Goal: Task Accomplishment & Management: Use online tool/utility

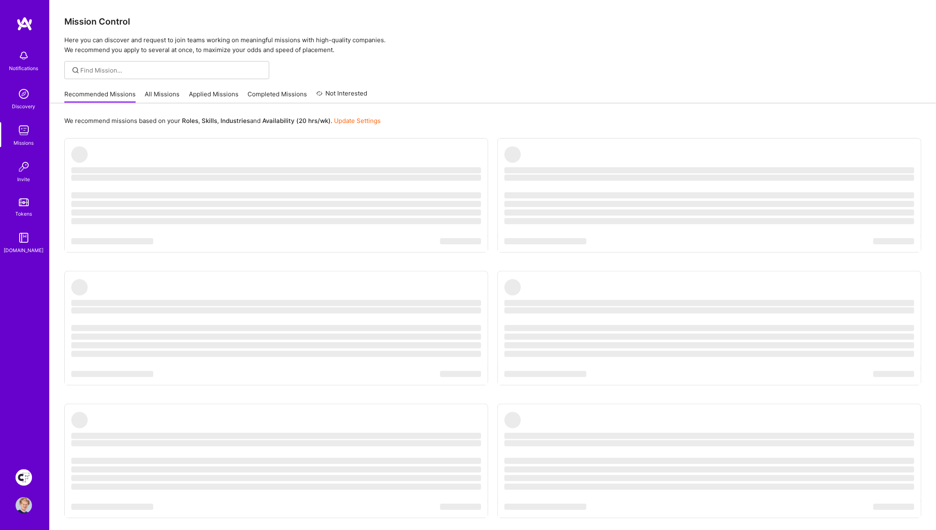
click at [516, 134] on div "We recommend missions based on your Roles , Skills , Industries and Availabilit…" at bounding box center [493, 335] width 886 height 464
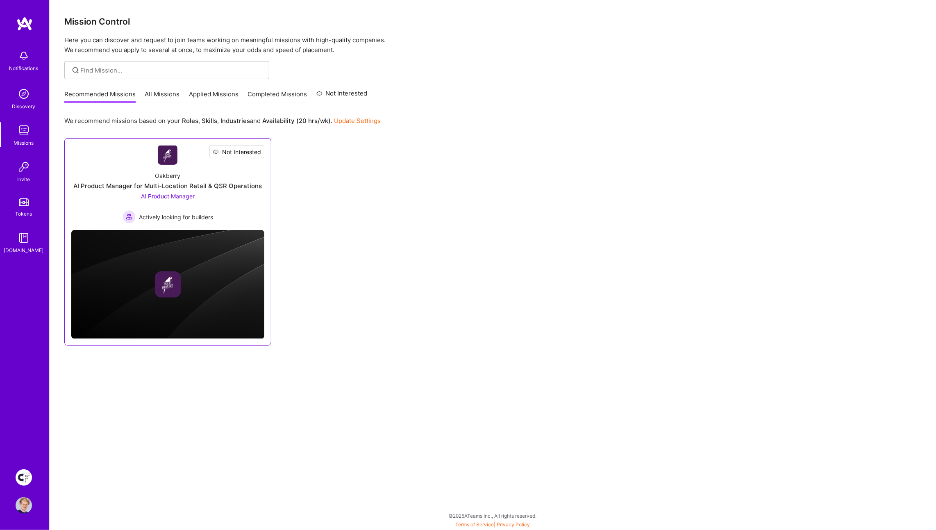
click at [263, 150] on button "Not Interested" at bounding box center [236, 151] width 55 height 13
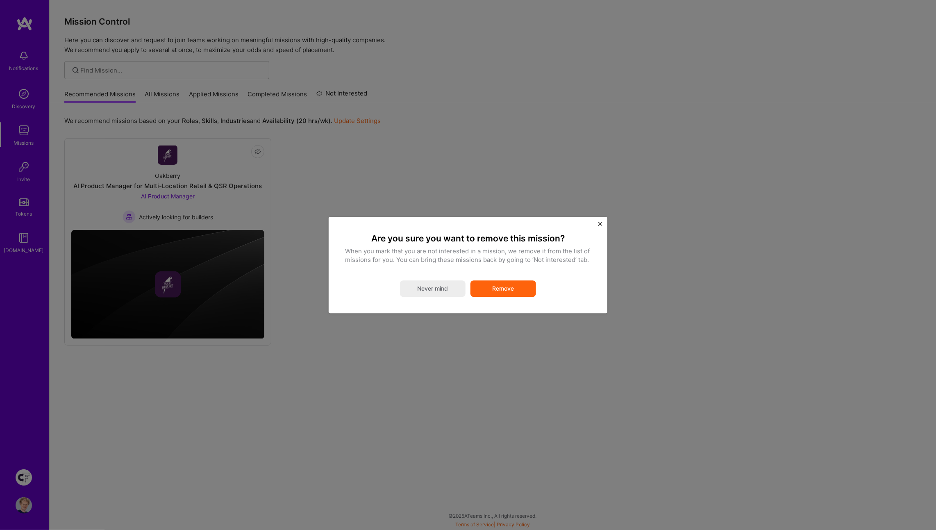
click at [523, 292] on button "Remove" at bounding box center [503, 288] width 66 height 16
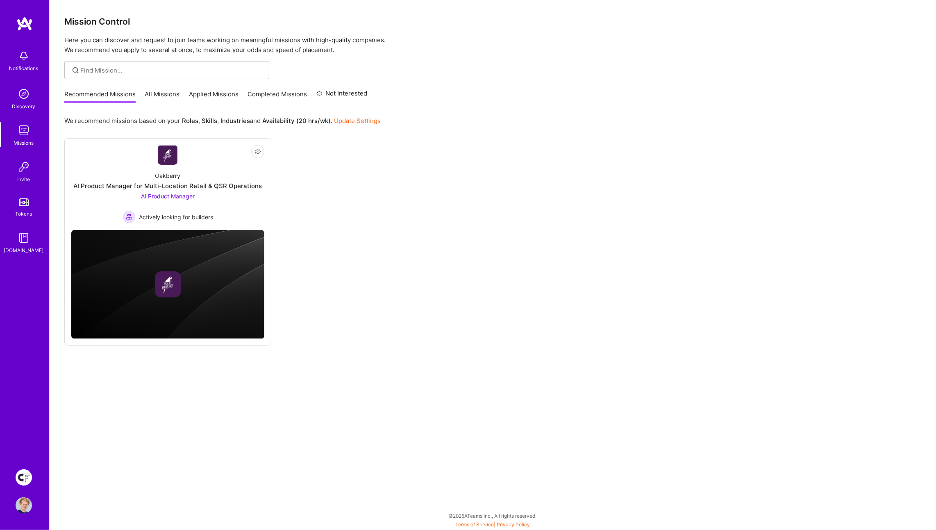
click at [371, 119] on link "Update Settings" at bounding box center [357, 121] width 47 height 8
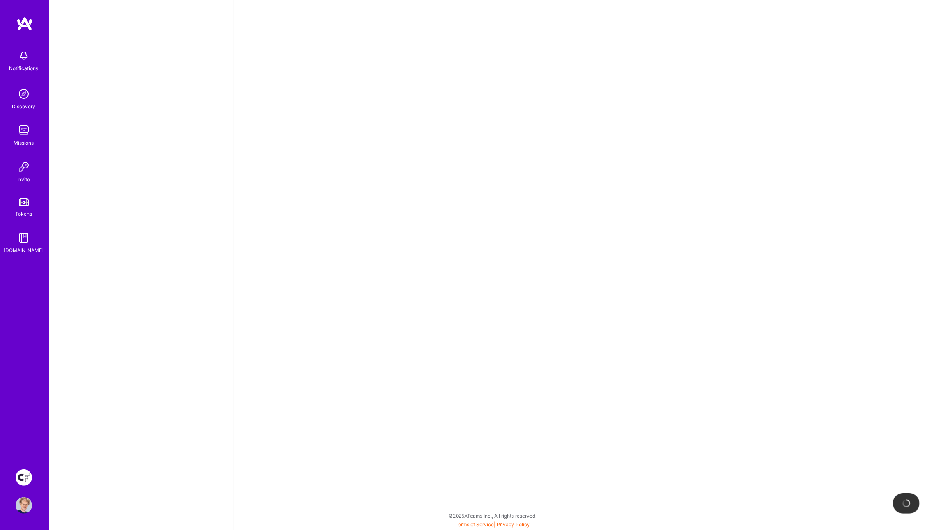
select select "GB"
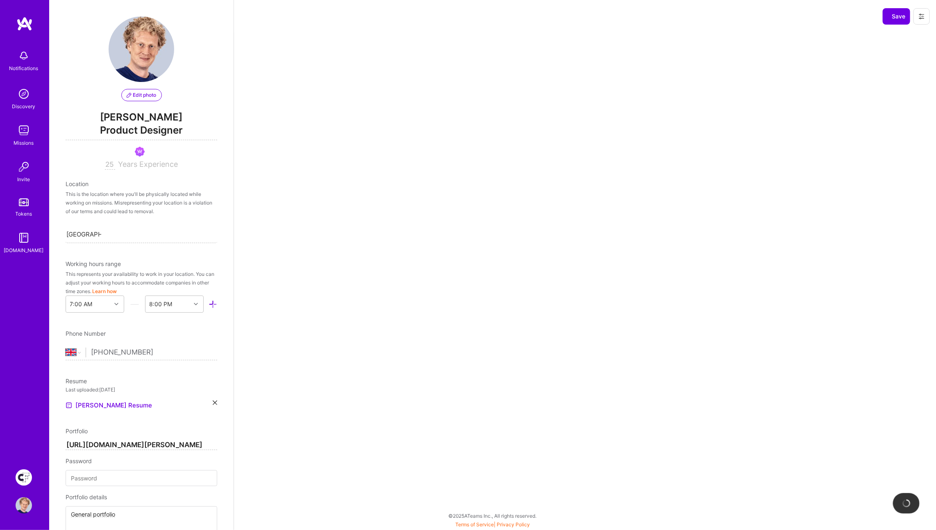
scroll to position [367, 0]
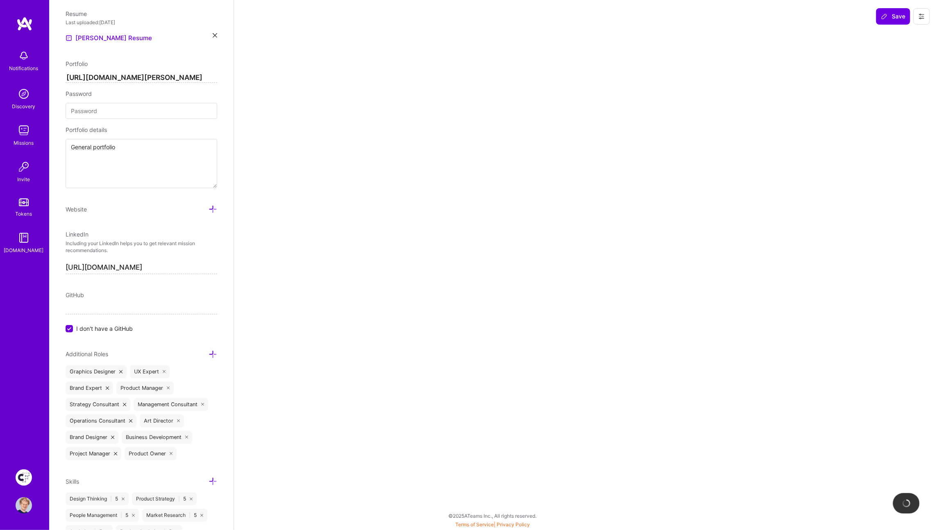
select select "Right Now"
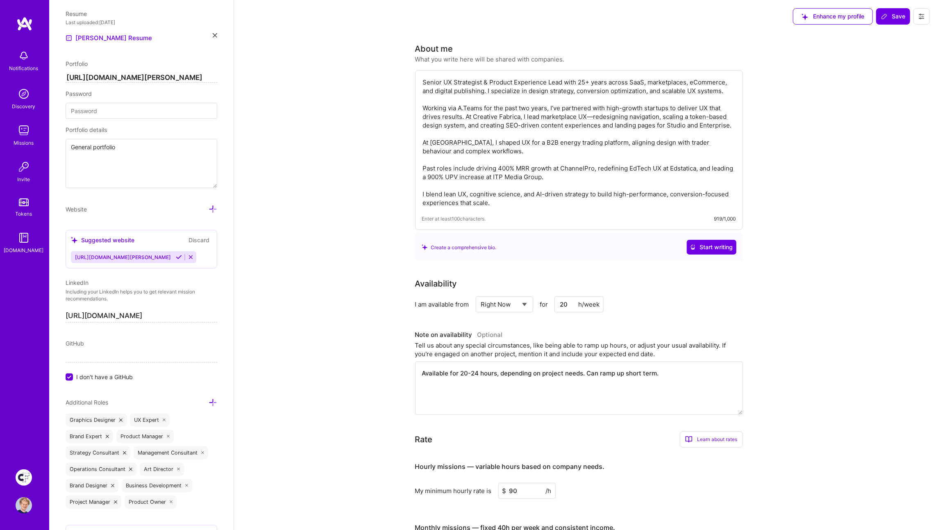
click at [27, 22] on img at bounding box center [24, 23] width 16 height 15
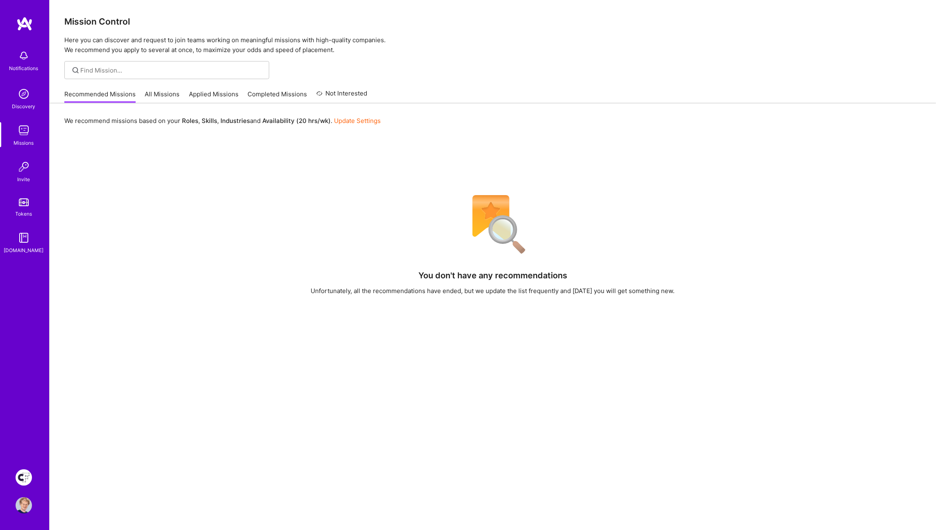
click at [161, 95] on link "All Missions" at bounding box center [162, 97] width 35 height 14
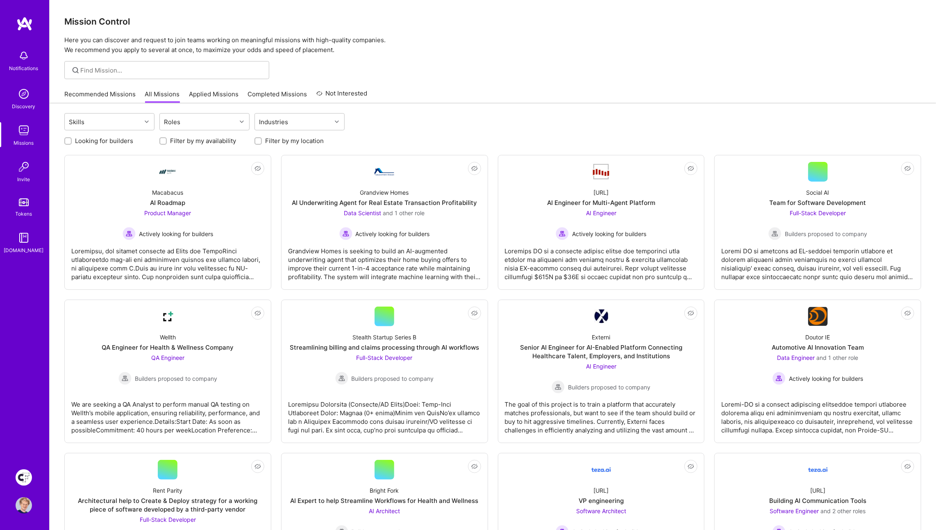
click at [68, 140] on input "Looking for builders" at bounding box center [69, 141] width 6 height 6
checkbox input "true"
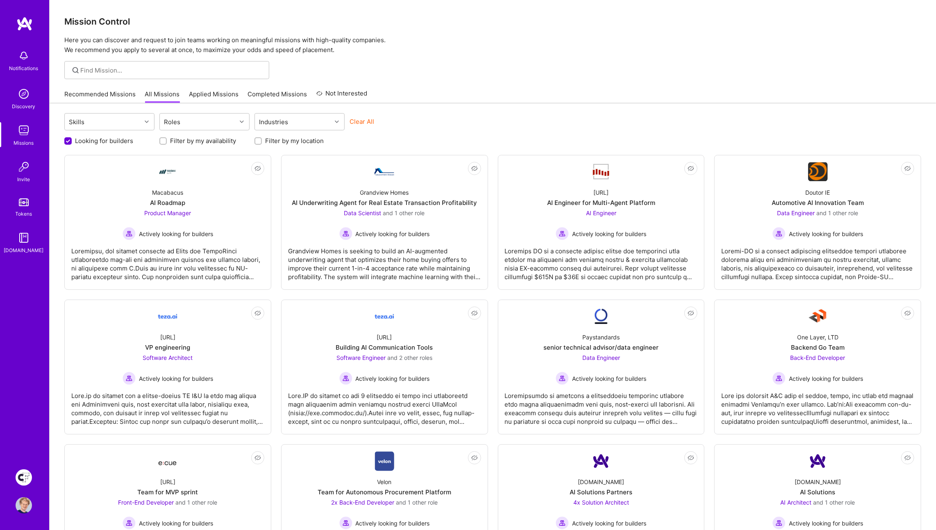
click at [258, 141] on input "Filter by my location" at bounding box center [259, 141] width 6 height 6
checkbox input "true"
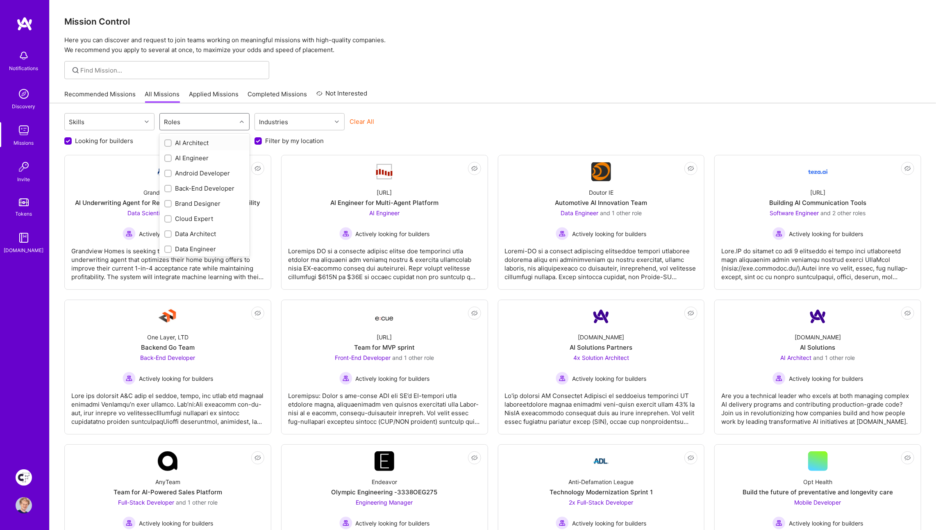
click at [200, 121] on div "Roles" at bounding box center [198, 121] width 77 height 16
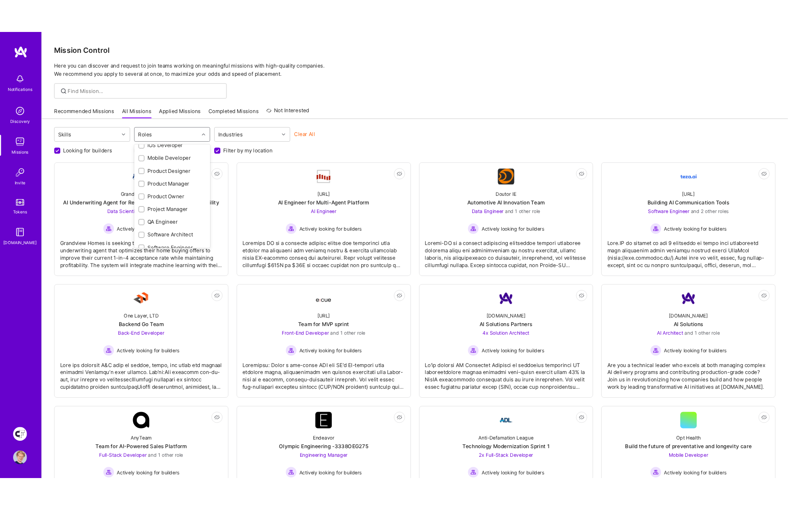
scroll to position [274, 0]
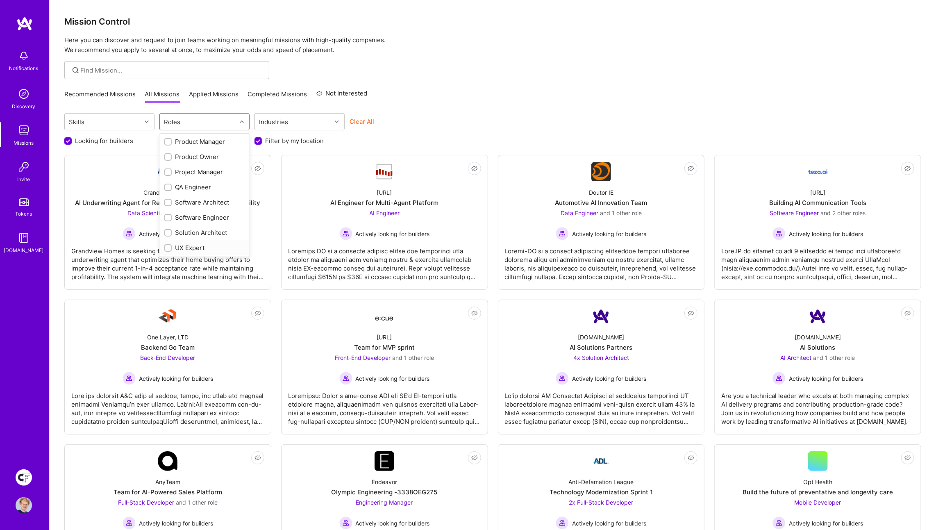
click at [168, 246] on input "checkbox" at bounding box center [169, 248] width 6 height 6
checkbox input "true"
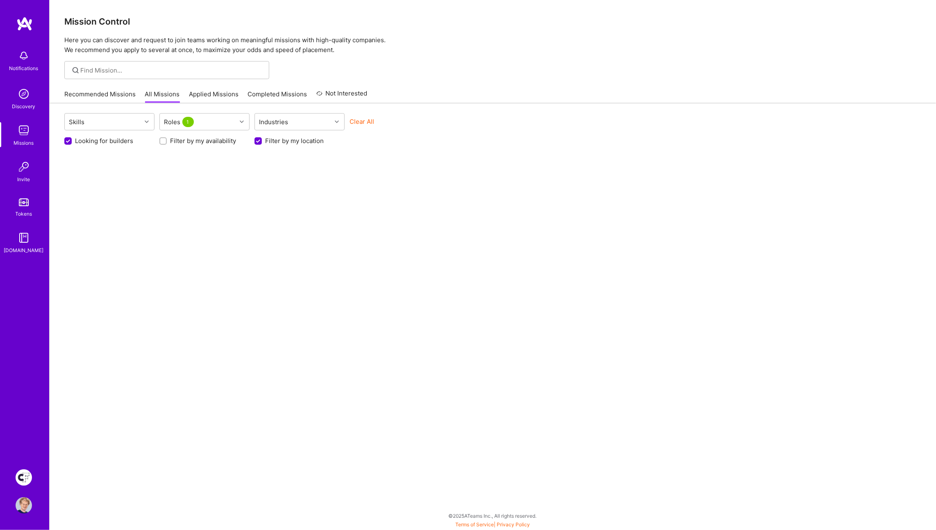
click at [540, 72] on div at bounding box center [493, 70] width 886 height 18
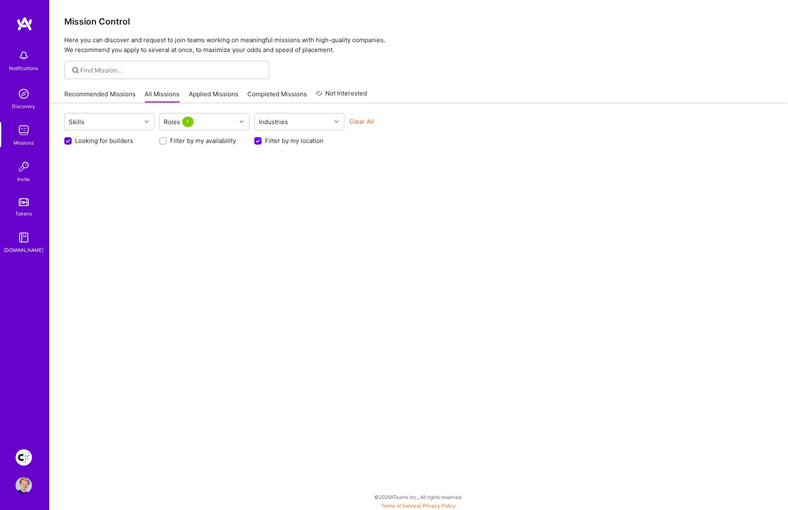
click at [21, 457] on img at bounding box center [24, 457] width 16 height 16
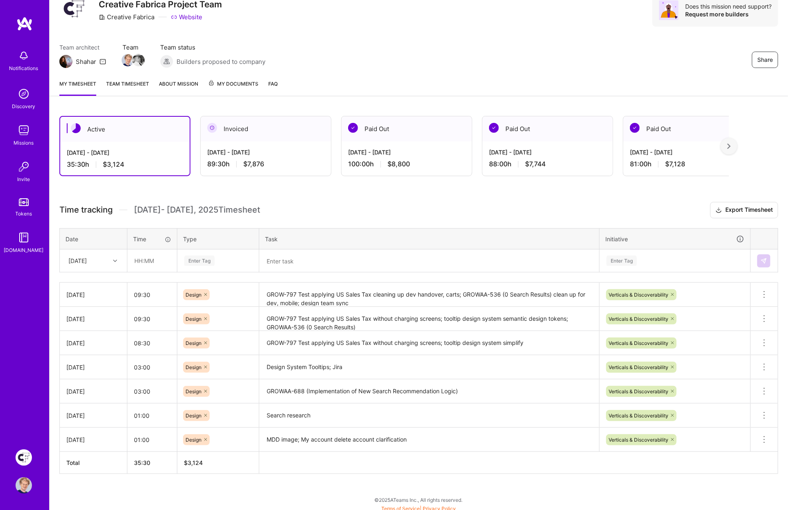
scroll to position [35, 0]
